Goal: Transaction & Acquisition: Purchase product/service

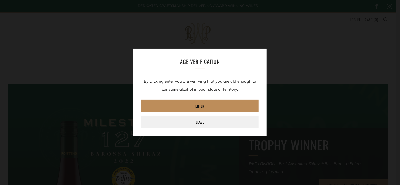
click at [204, 106] on link "Enter" at bounding box center [199, 106] width 117 height 13
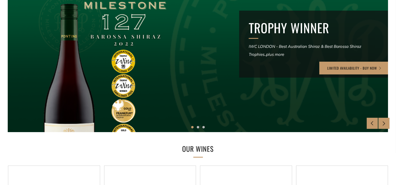
scroll to position [124, 0]
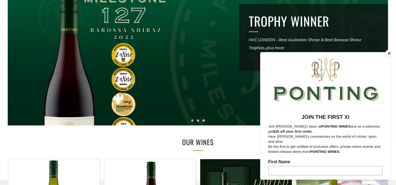
click at [388, 54] on button "Close" at bounding box center [389, 53] width 8 height 8
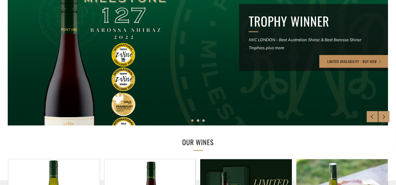
click at [358, 61] on link "LIMITED AVAILABILITY - BUY NOW" at bounding box center [354, 61] width 70 height 13
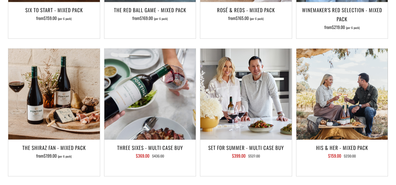
scroll to position [310, 0]
